Goal: Task Accomplishment & Management: Manage account settings

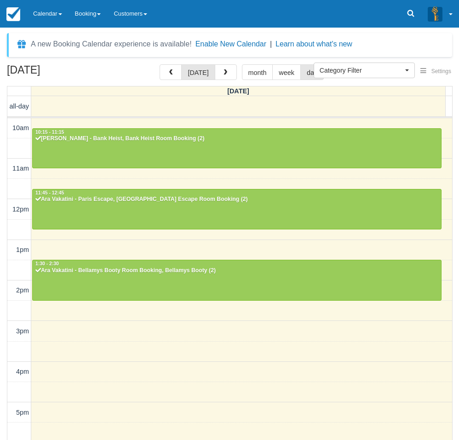
select select
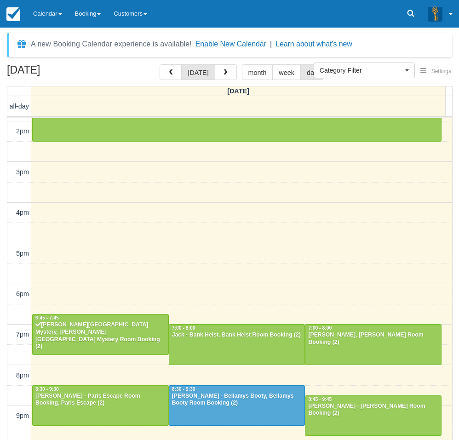
click at [3, 62] on div "A new Booking Calendar experience is available! Enable New Calendar | Learn abo…" at bounding box center [229, 234] width 459 height 412
click at [4, 311] on div "October 3, 2025 today month week day Friday all-day 10am 11am 12pm 1pm 2pm 3pm …" at bounding box center [229, 265] width 459 height 403
click at [2, 279] on div "October 3, 2025 today month week day Friday all-day 10am 11am 12pm 1pm 2pm 3pm …" at bounding box center [229, 265] width 459 height 403
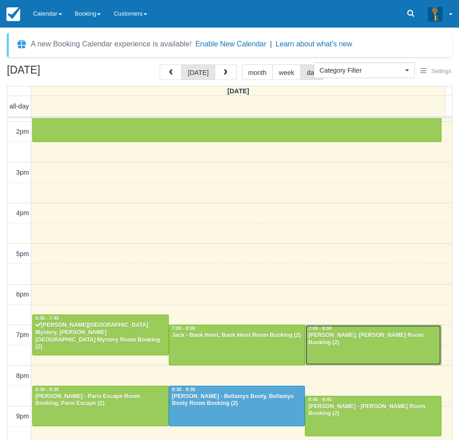
click at [369, 351] on div at bounding box center [373, 345] width 136 height 40
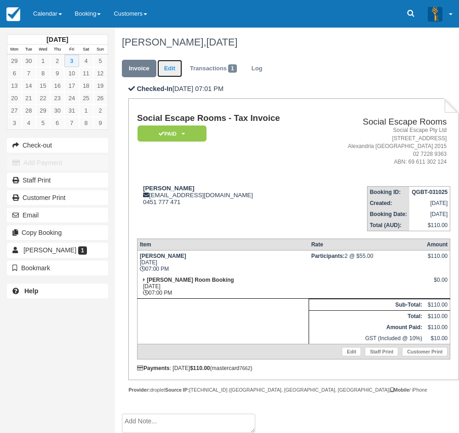
click at [168, 69] on link "Edit" at bounding box center [169, 69] width 25 height 18
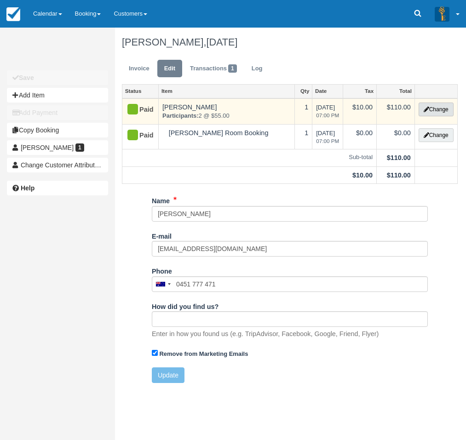
click at [436, 108] on button "Change" at bounding box center [435, 110] width 35 height 14
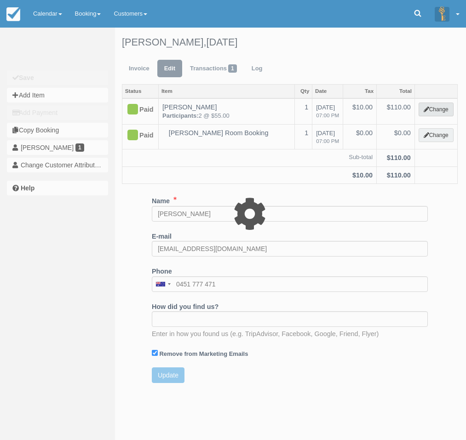
select select "2"
type input "110.00"
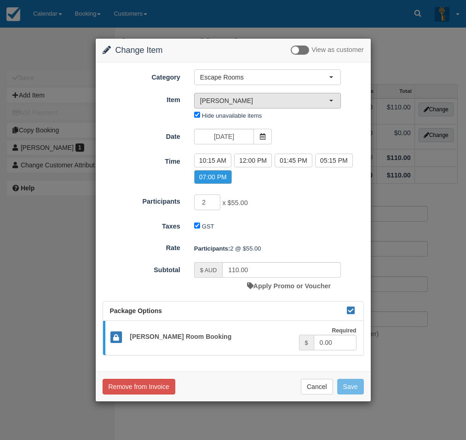
click at [225, 99] on span "[PERSON_NAME]" at bounding box center [264, 100] width 129 height 9
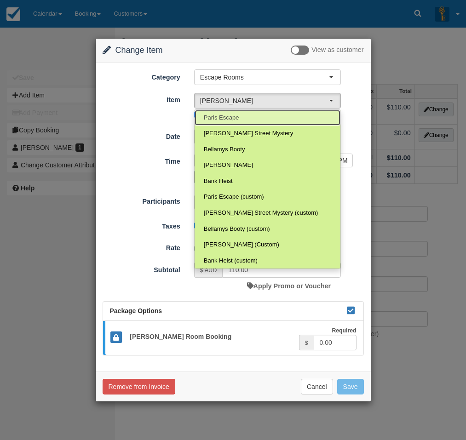
click at [226, 116] on span "Paris Escape" at bounding box center [221, 118] width 35 height 9
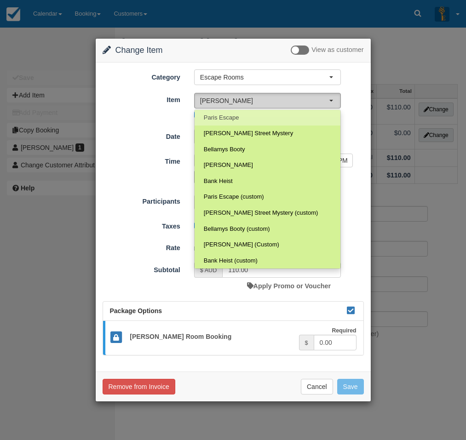
select select "2"
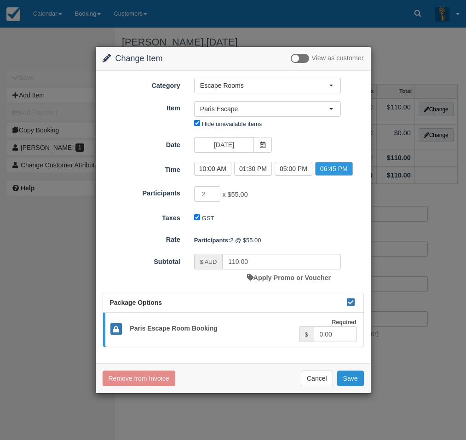
click at [348, 378] on button "Save" at bounding box center [350, 378] width 27 height 16
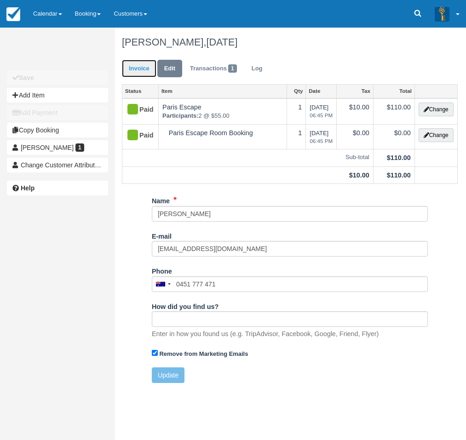
click at [139, 69] on link "Invoice" at bounding box center [139, 69] width 34 height 18
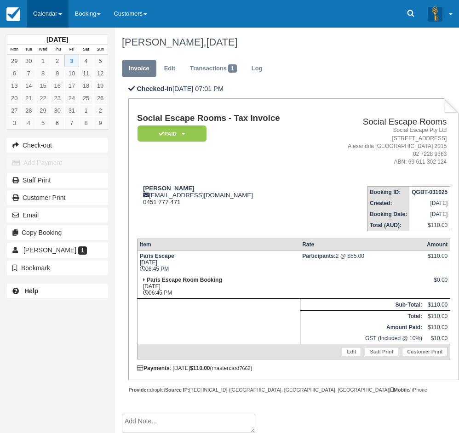
click at [50, 13] on link "Calendar" at bounding box center [48, 14] width 42 height 28
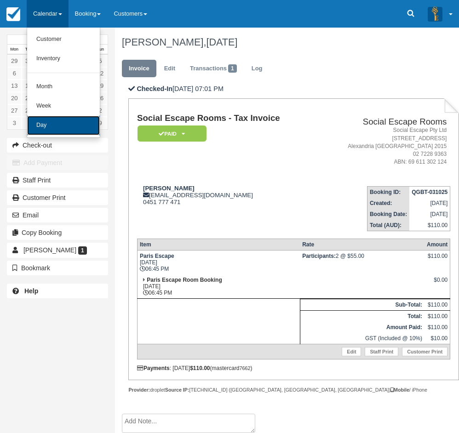
click at [42, 124] on link "Day" at bounding box center [63, 125] width 73 height 19
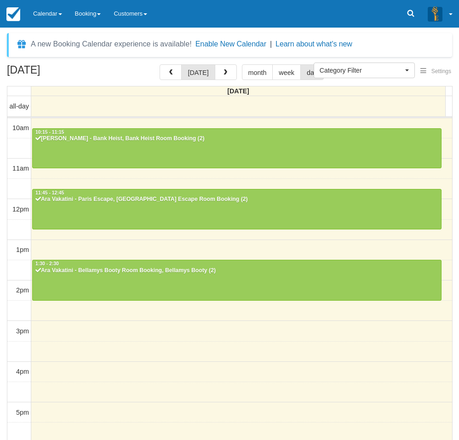
select select
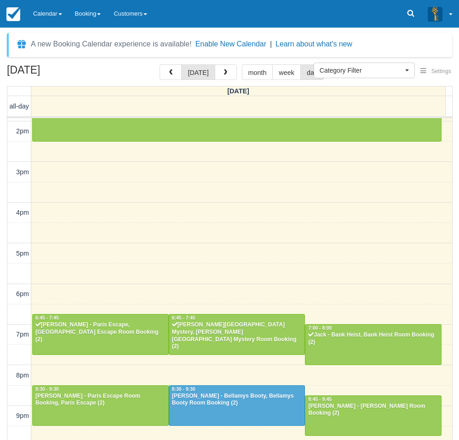
click at [4, 374] on div "October 3, 2025 today month week day Friday all-day 10am 11am 12pm 1pm 2pm 3pm …" at bounding box center [229, 265] width 459 height 403
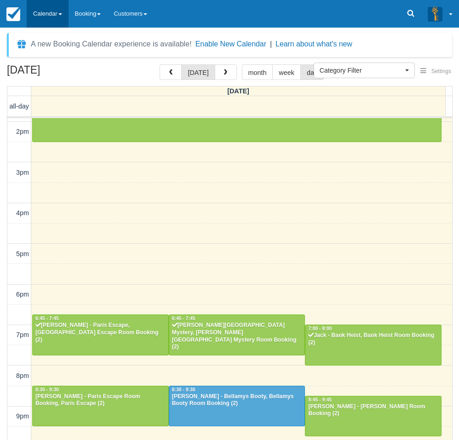
click at [45, 11] on link "Calendar" at bounding box center [48, 14] width 42 height 28
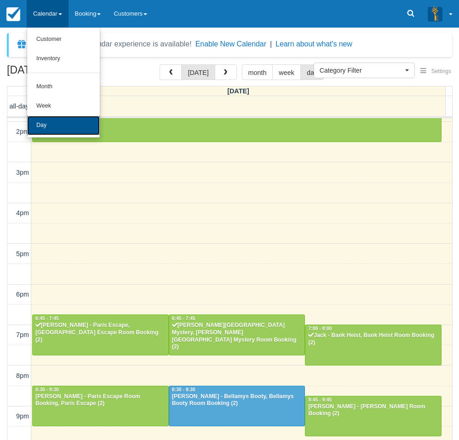
click at [46, 123] on link "Day" at bounding box center [63, 125] width 73 height 19
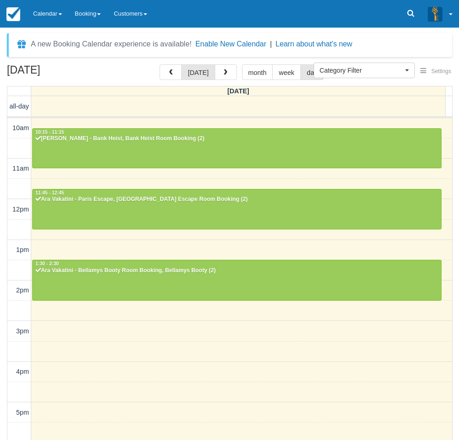
select select
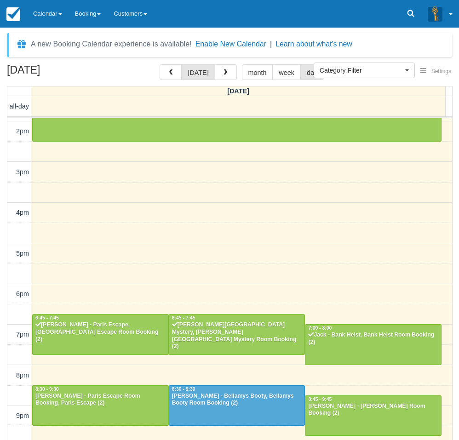
scroll to position [159, 0]
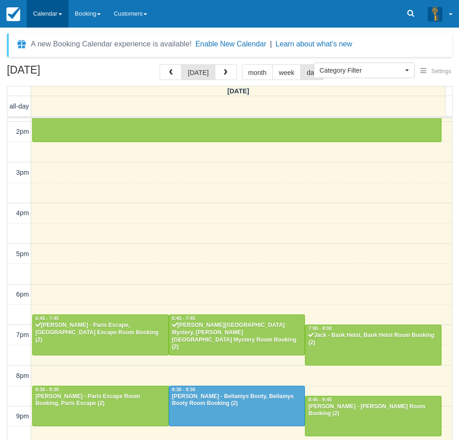
click at [51, 17] on link "Calendar" at bounding box center [48, 14] width 42 height 28
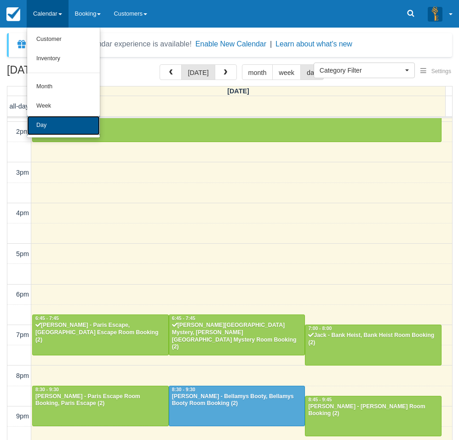
click at [57, 129] on link "Day" at bounding box center [63, 125] width 73 height 19
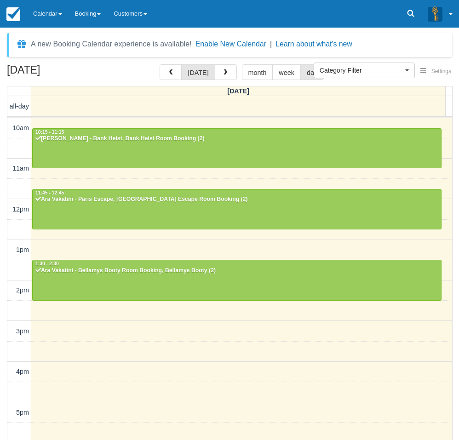
select select
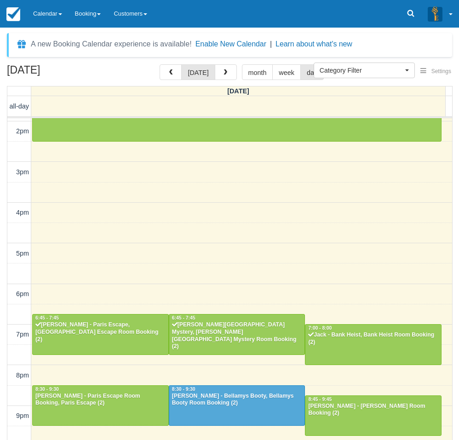
click at [2, 358] on div "[DATE] [DATE] month week day [DATE] all-day 10am 11am 12pm 1pm 2pm 3pm 4pm 5pm …" at bounding box center [229, 265] width 459 height 403
click at [51, 26] on link "Calendar" at bounding box center [48, 14] width 42 height 28
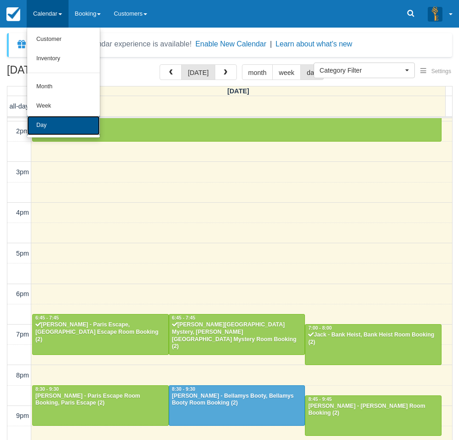
click at [52, 133] on link "Day" at bounding box center [63, 125] width 73 height 19
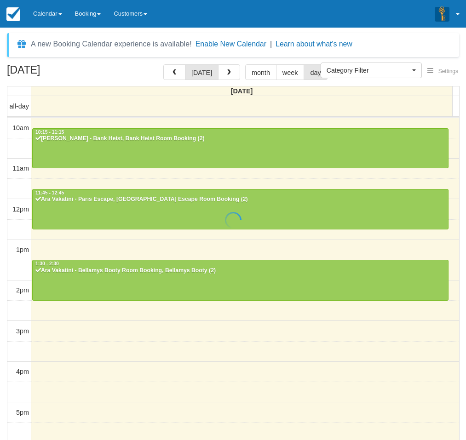
select select
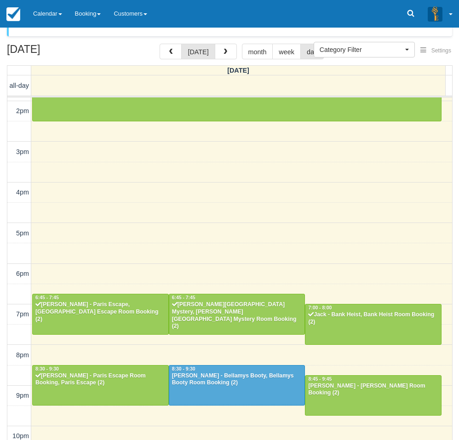
scroll to position [29, 0]
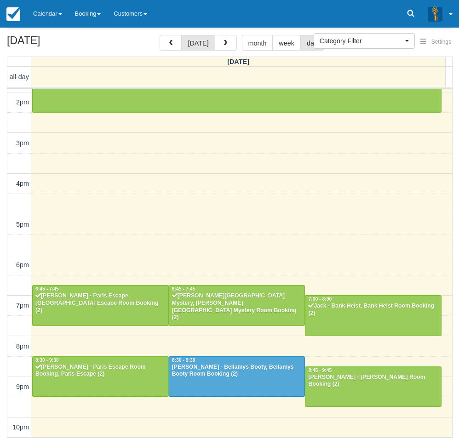
click at [7, 357] on td at bounding box center [19, 366] width 24 height 20
click at [43, 19] on link "Calendar" at bounding box center [48, 14] width 42 height 28
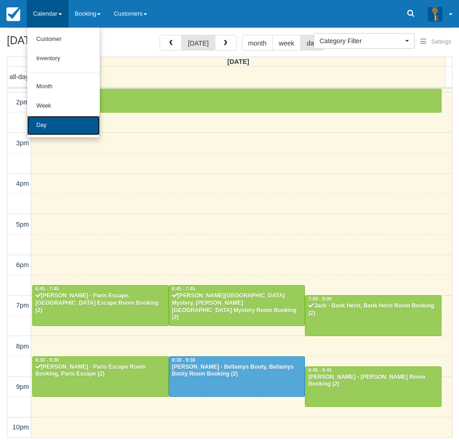
click at [55, 130] on link "Day" at bounding box center [63, 125] width 73 height 19
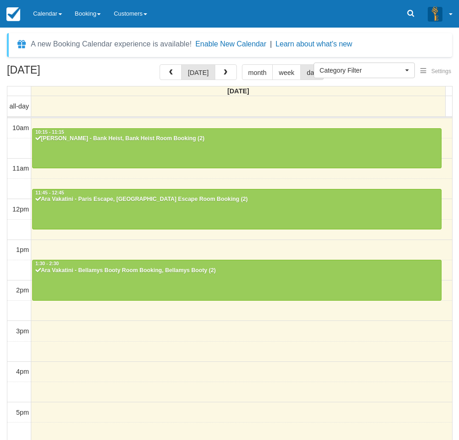
select select
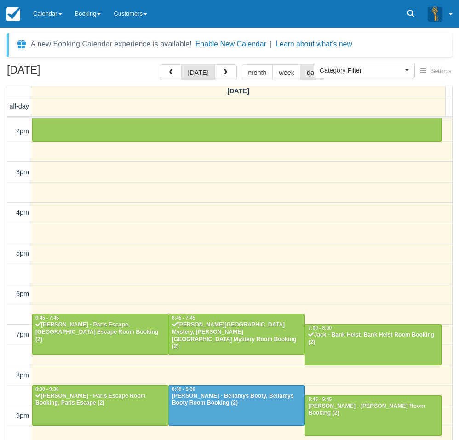
scroll to position [159, 0]
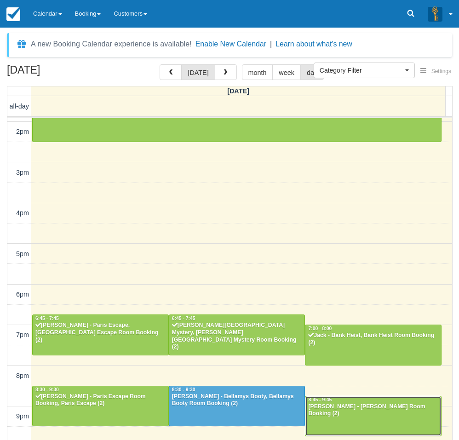
click at [354, 411] on div at bounding box center [373, 416] width 136 height 40
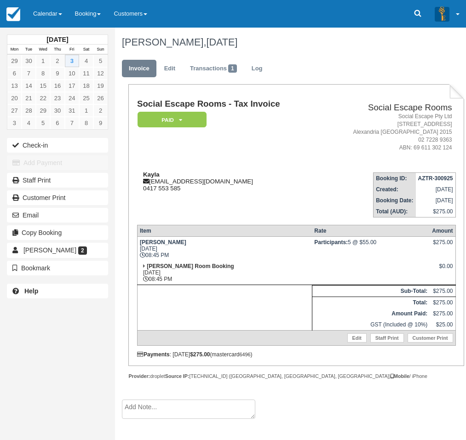
click at [198, 184] on div "Kayla [EMAIL_ADDRESS][DOMAIN_NAME] 0417 553 585" at bounding box center [228, 181] width 182 height 21
drag, startPoint x: 159, startPoint y: 173, endPoint x: 142, endPoint y: 173, distance: 17.5
click at [142, 173] on div "Kayla [EMAIL_ADDRESS][DOMAIN_NAME] 0417 553 585" at bounding box center [228, 181] width 182 height 21
click at [49, 11] on link "Calendar" at bounding box center [48, 14] width 42 height 28
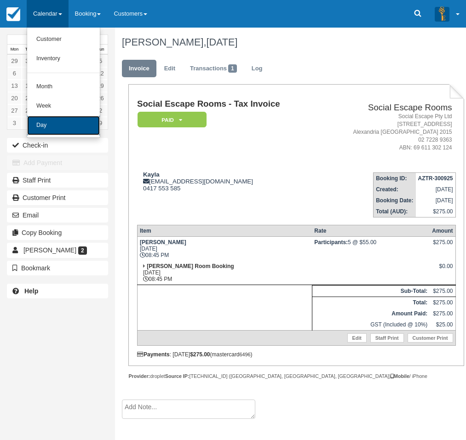
click at [59, 128] on link "Day" at bounding box center [63, 125] width 73 height 19
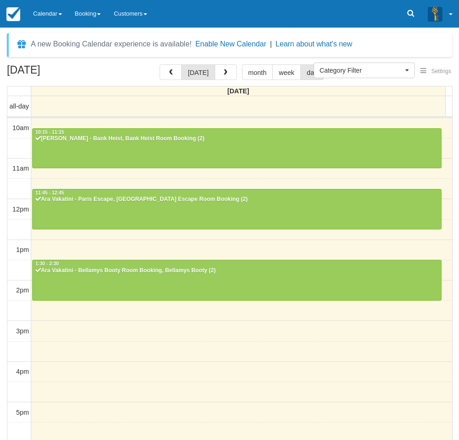
select select
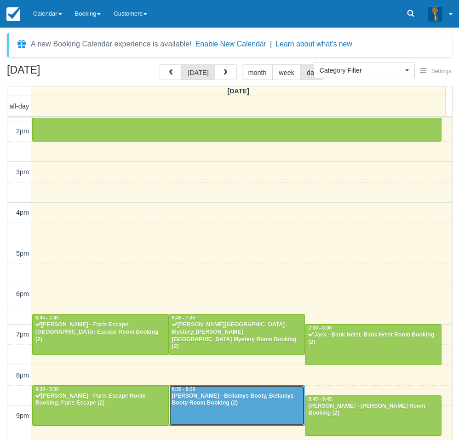
click at [269, 408] on div at bounding box center [237, 406] width 136 height 40
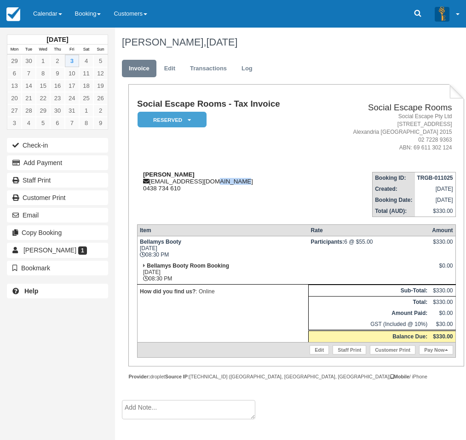
drag, startPoint x: 241, startPoint y: 180, endPoint x: 206, endPoint y: 179, distance: 35.4
click at [210, 180] on div "Mariam mariamyassine693@gmail.com 0438 734 610" at bounding box center [228, 181] width 182 height 21
click at [192, 173] on div "Mariam mariamyassine693@gmail.com 0438 734 610" at bounding box center [228, 181] width 182 height 21
click at [40, 7] on link "Calendar" at bounding box center [48, 14] width 42 height 28
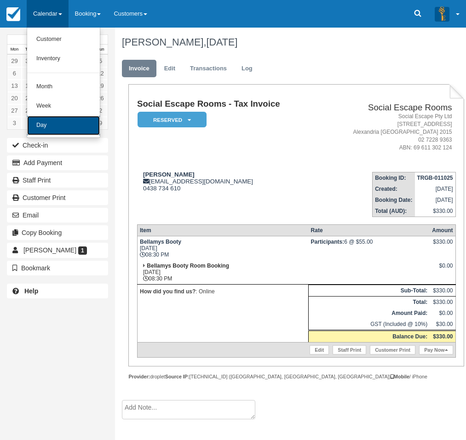
click at [65, 131] on link "Day" at bounding box center [63, 125] width 73 height 19
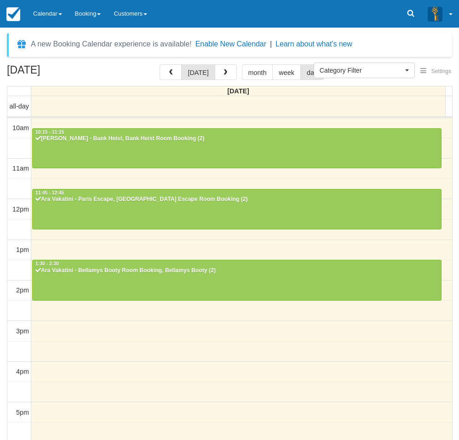
select select
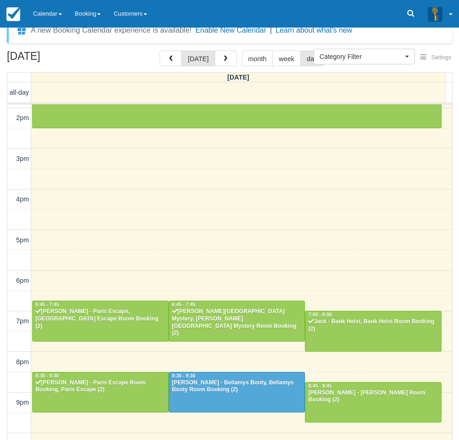
scroll to position [21, 0]
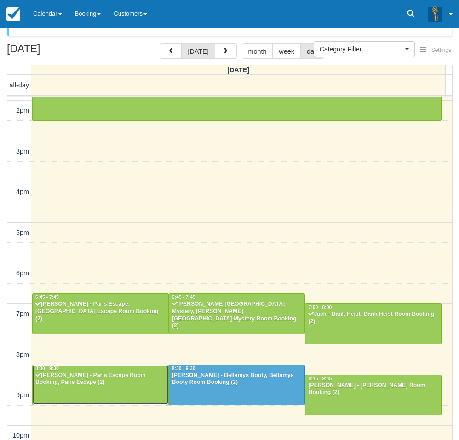
click at [119, 380] on div "[PERSON_NAME] - Paris Escape Room Booking, Paris Escape (2)" at bounding box center [100, 379] width 131 height 15
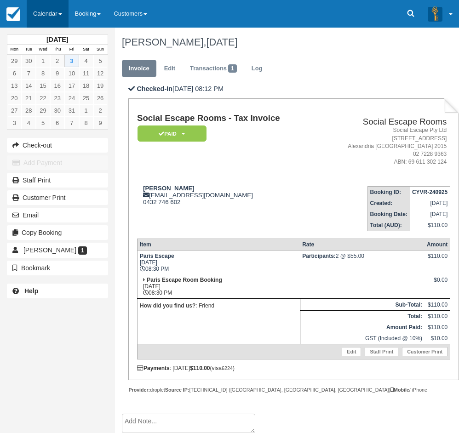
click at [50, 18] on link "Calendar" at bounding box center [48, 14] width 42 height 28
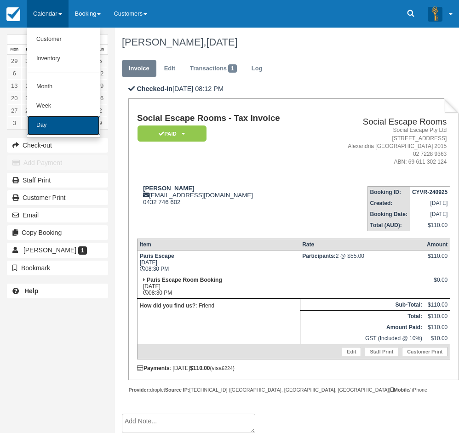
click at [67, 121] on link "Day" at bounding box center [63, 125] width 73 height 19
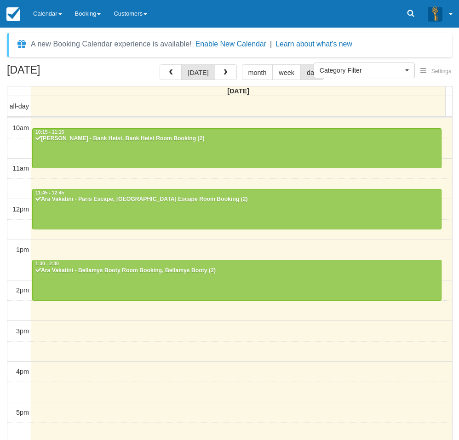
select select
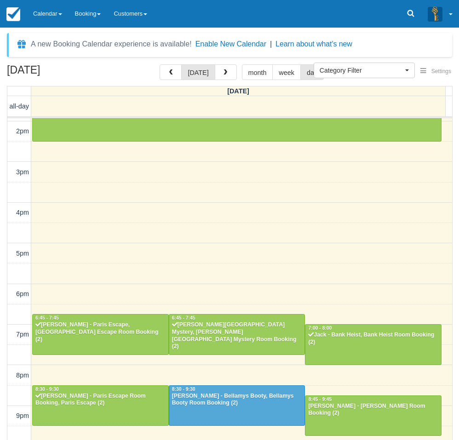
scroll to position [159, 0]
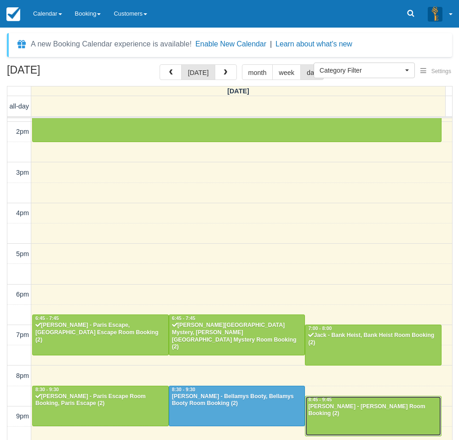
click at [332, 419] on div at bounding box center [373, 416] width 136 height 40
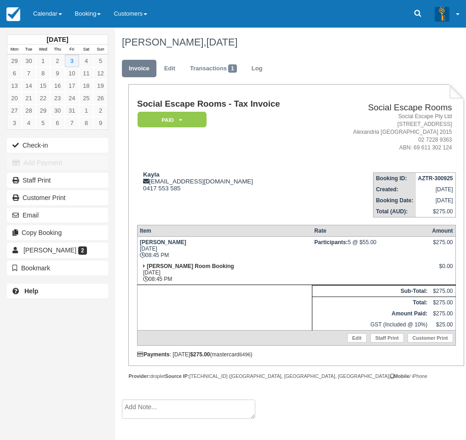
click at [314, 278] on td at bounding box center [371, 273] width 118 height 24
click at [56, 5] on link "Calendar" at bounding box center [48, 14] width 42 height 28
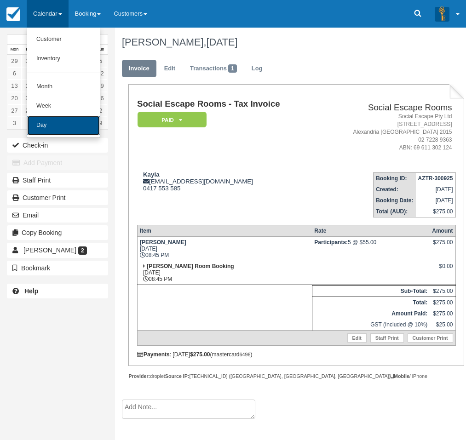
click at [42, 120] on link "Day" at bounding box center [63, 125] width 73 height 19
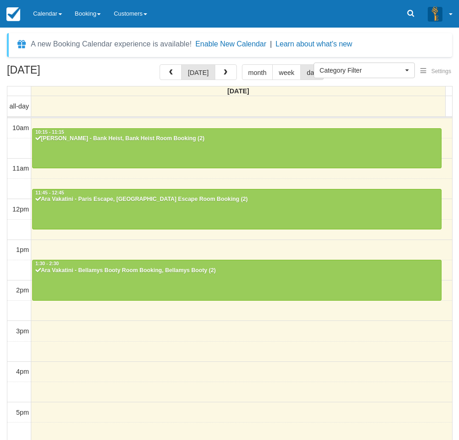
select select
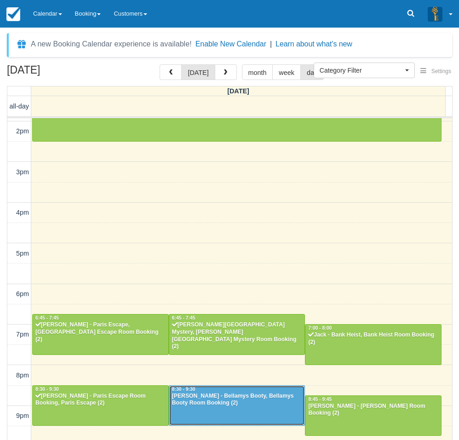
click at [259, 422] on div at bounding box center [237, 406] width 136 height 40
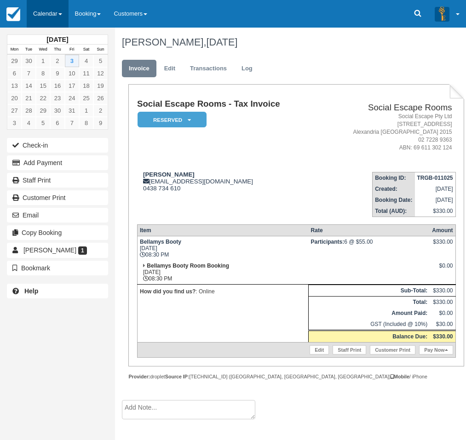
click at [44, 6] on link "Calendar" at bounding box center [48, 14] width 42 height 28
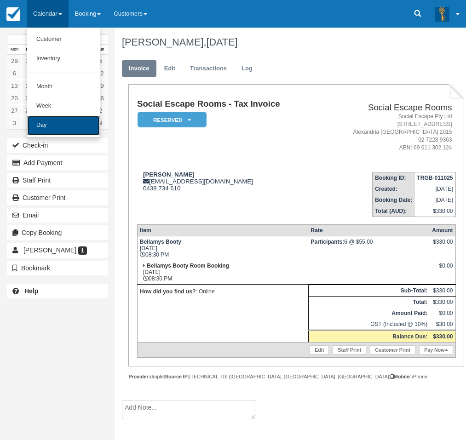
click at [45, 128] on link "Day" at bounding box center [63, 125] width 73 height 19
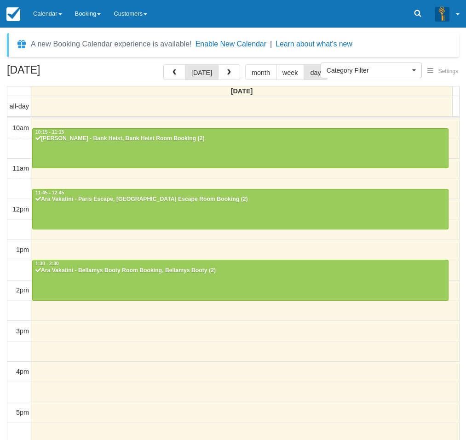
select select
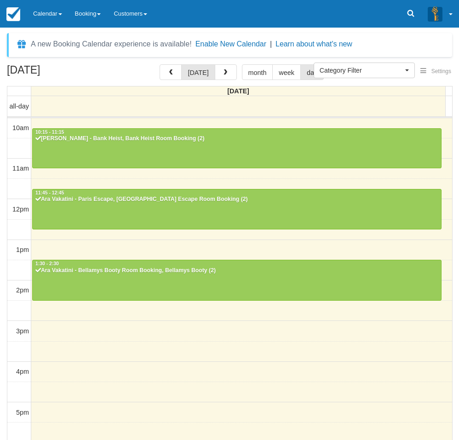
scroll to position [159, 0]
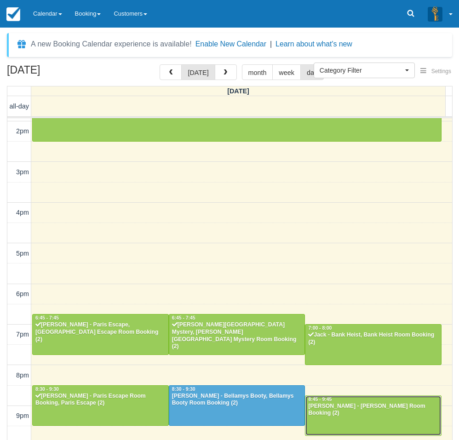
click at [384, 419] on div at bounding box center [373, 416] width 136 height 40
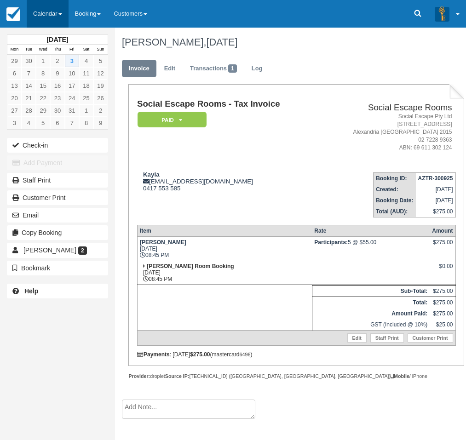
click at [51, 23] on link "Calendar" at bounding box center [48, 14] width 42 height 28
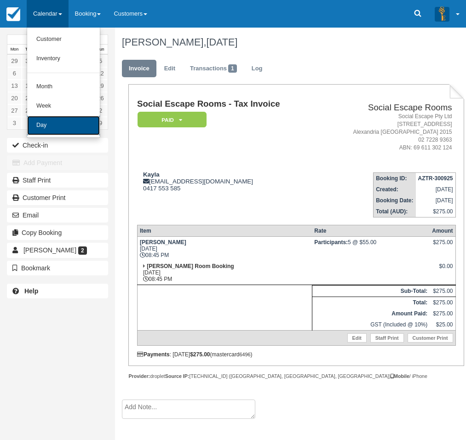
click at [59, 123] on link "Day" at bounding box center [63, 125] width 73 height 19
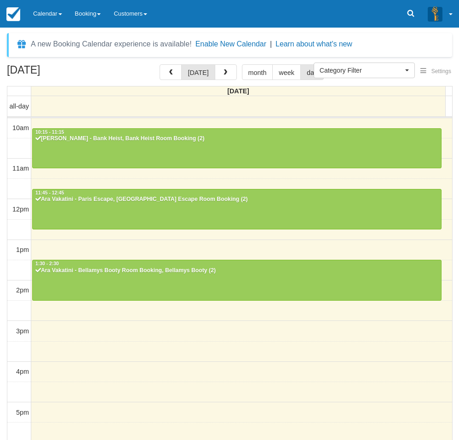
select select
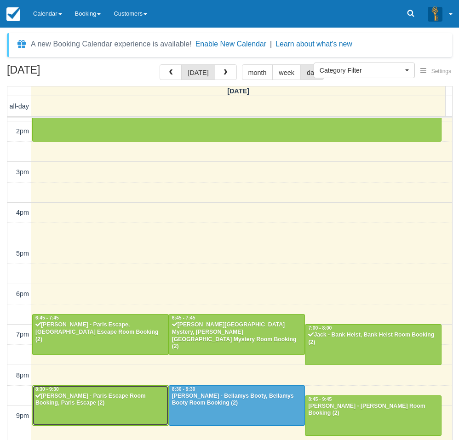
click at [137, 400] on div "Hayden Gillis - Paris Escape Room Booking, Paris Escape (2)" at bounding box center [100, 400] width 131 height 15
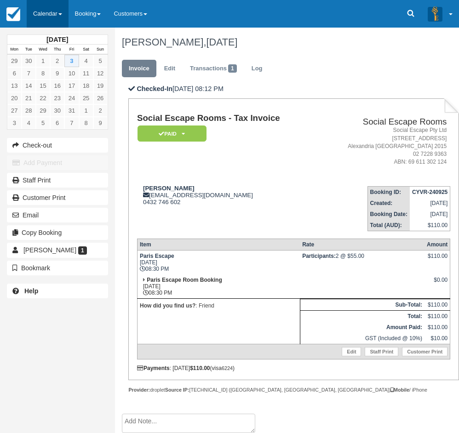
click at [46, 17] on link "Calendar" at bounding box center [48, 14] width 42 height 28
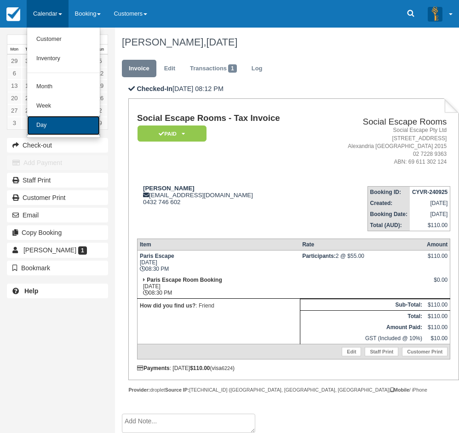
click at [74, 123] on link "Day" at bounding box center [63, 125] width 73 height 19
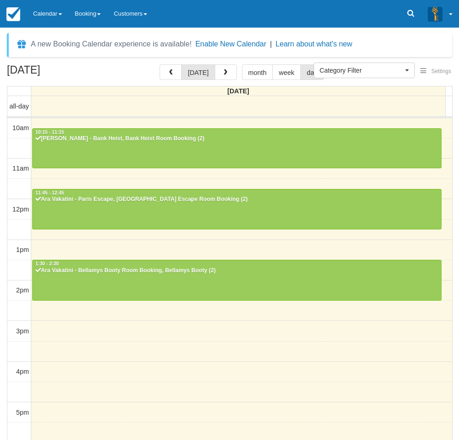
select select
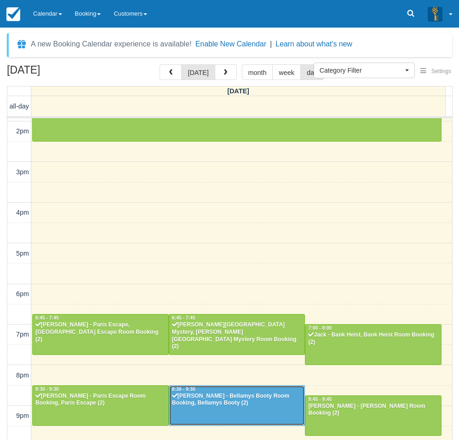
click at [217, 393] on div "[PERSON_NAME] - Bellamys Booty Room Booking, Bellamys Booty (2)" at bounding box center [236, 400] width 131 height 15
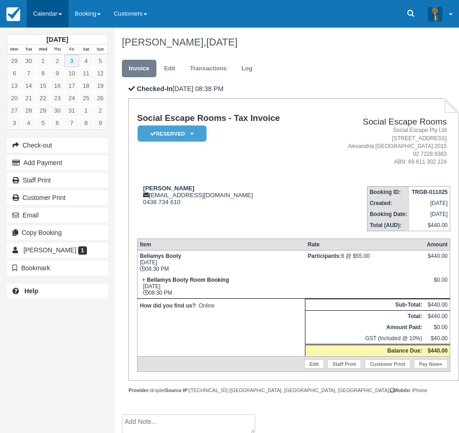
click at [54, 17] on link "Calendar" at bounding box center [48, 14] width 42 height 28
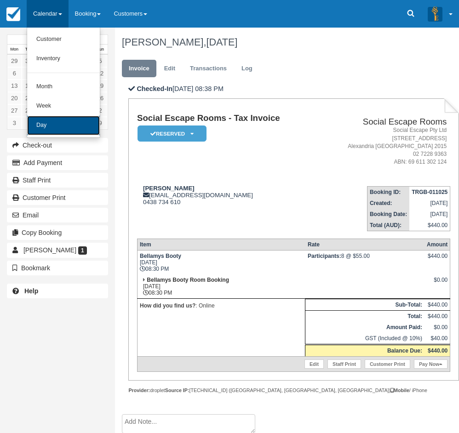
click at [54, 130] on link "Day" at bounding box center [63, 125] width 73 height 19
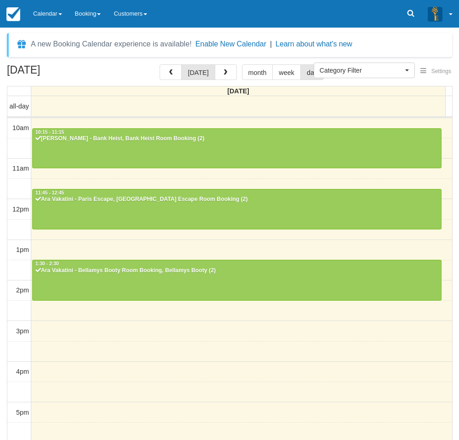
select select
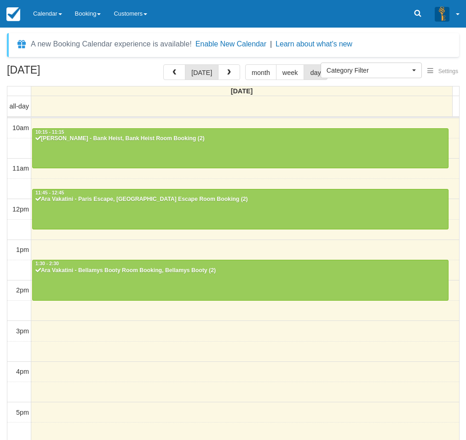
select select
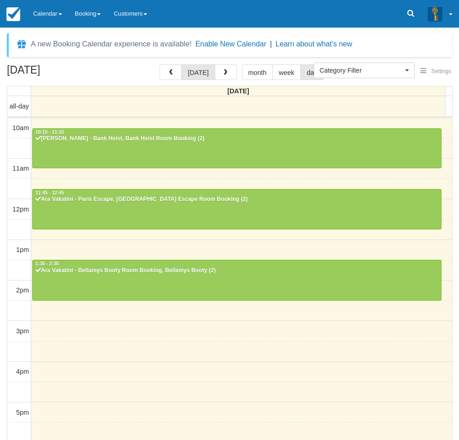
scroll to position [159, 0]
